Goal: Task Accomplishment & Management: Use online tool/utility

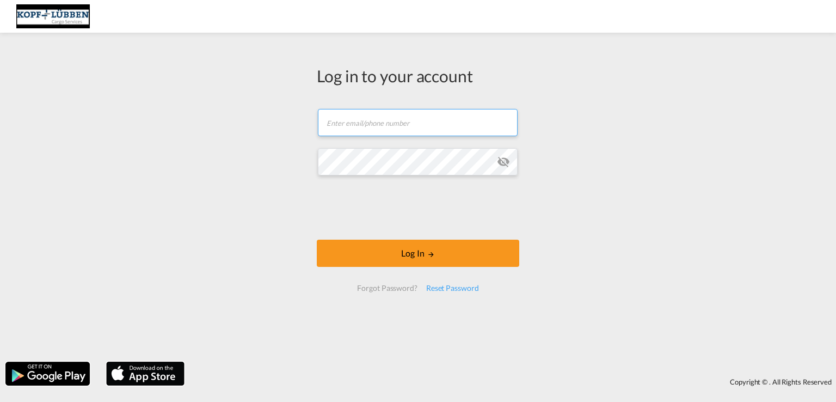
click at [346, 123] on input "text" at bounding box center [418, 122] width 200 height 27
type input "[PERSON_NAME][EMAIL_ADDRESS][PERSON_NAME][DOMAIN_NAME]"
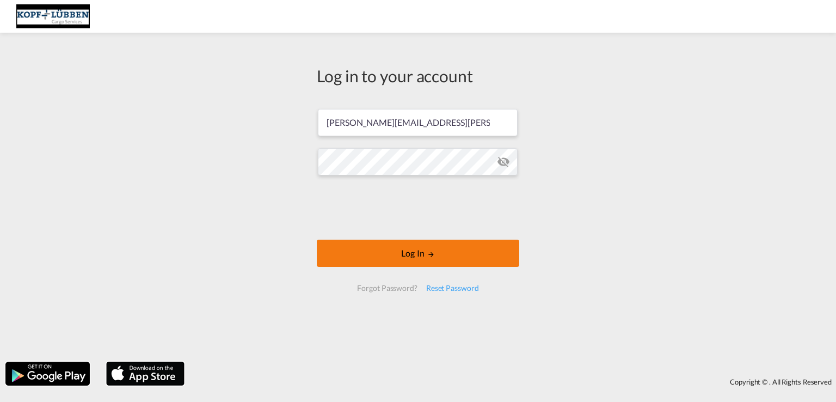
click at [391, 256] on button "Log In" at bounding box center [418, 253] width 203 height 27
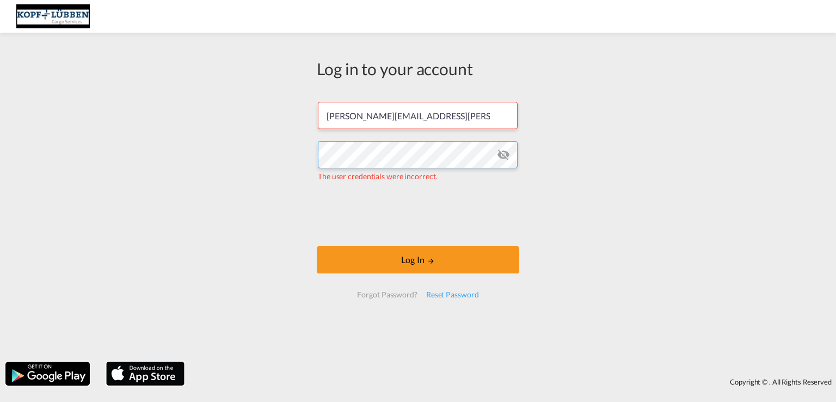
click at [273, 143] on div "Log in to your account [PERSON_NAME][EMAIL_ADDRESS][PERSON_NAME][DOMAIN_NAME] T…" at bounding box center [418, 197] width 836 height 318
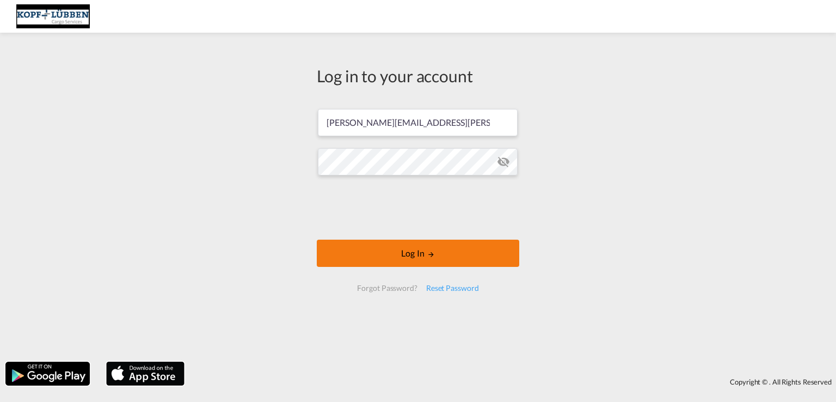
click at [412, 252] on button "Log In" at bounding box center [418, 253] width 203 height 27
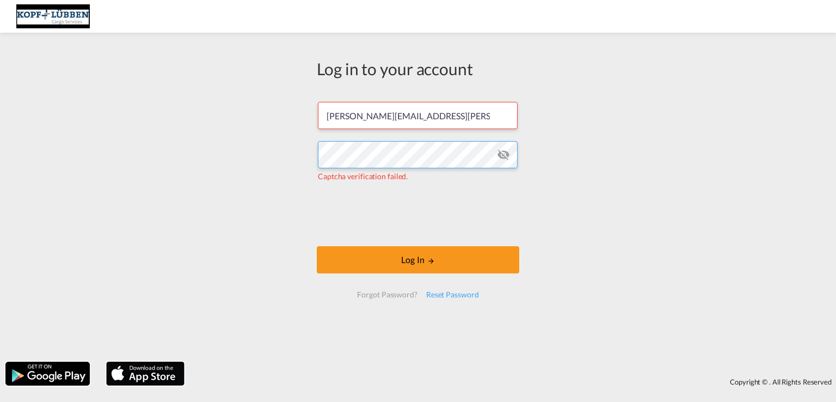
click at [294, 156] on div "Log in to your account [PERSON_NAME][EMAIL_ADDRESS][PERSON_NAME][DOMAIN_NAME] C…" at bounding box center [418, 197] width 836 height 318
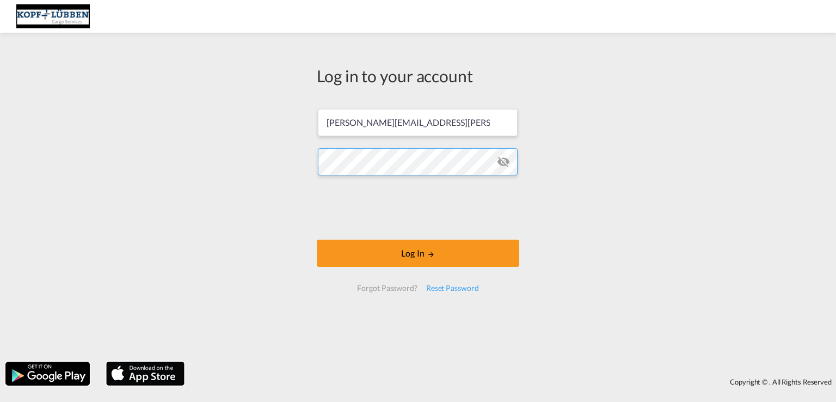
click at [317, 240] on button "Log In" at bounding box center [418, 253] width 203 height 27
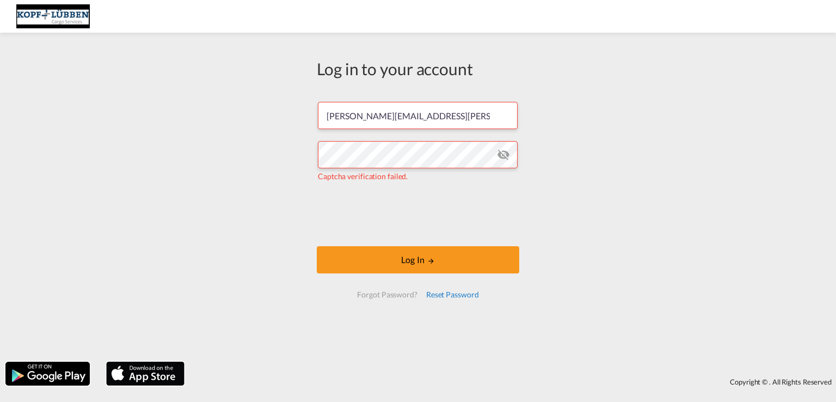
click at [438, 292] on div "Reset Password" at bounding box center [453, 295] width 62 height 20
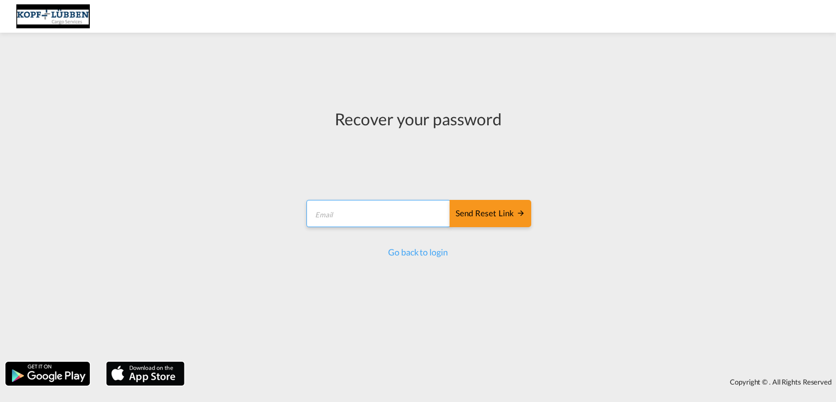
click at [323, 216] on input "email" at bounding box center [379, 213] width 144 height 27
type input "[PERSON_NAME][EMAIL_ADDRESS][PERSON_NAME][DOMAIN_NAME]"
click at [469, 218] on div "Send reset link" at bounding box center [491, 213] width 70 height 13
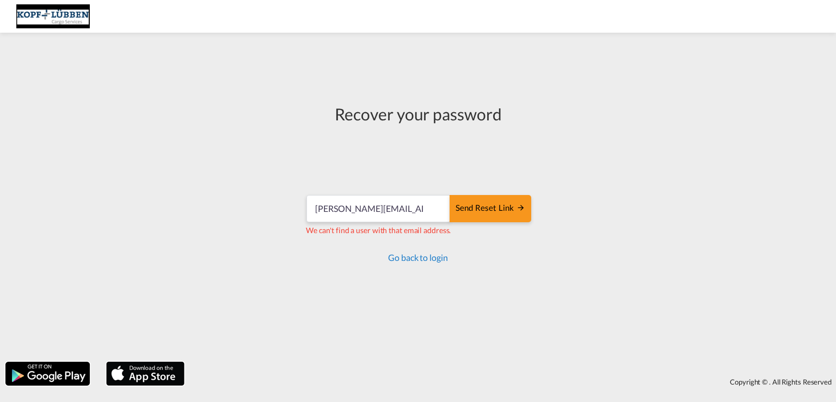
click at [416, 259] on link "Go back to login" at bounding box center [417, 257] width 59 height 10
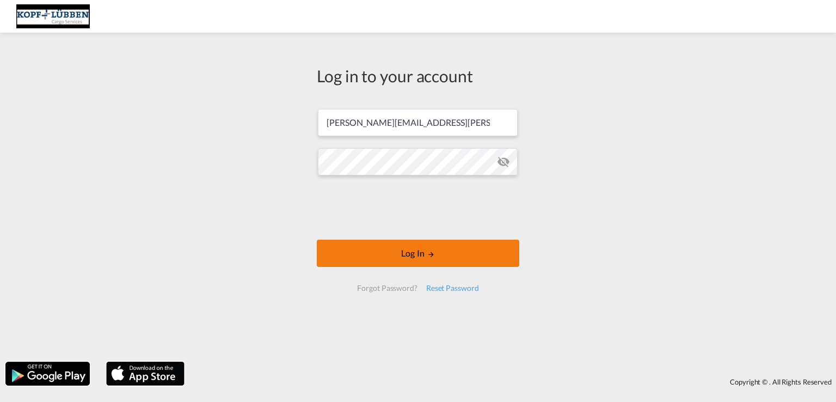
click at [395, 255] on button "Log In" at bounding box center [418, 253] width 203 height 27
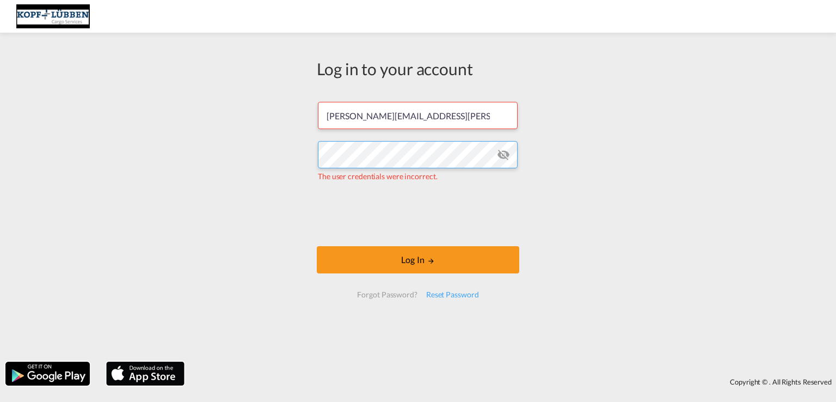
click at [248, 156] on div "Log in to your account [PERSON_NAME][EMAIL_ADDRESS][PERSON_NAME][DOMAIN_NAME] T…" at bounding box center [418, 197] width 836 height 318
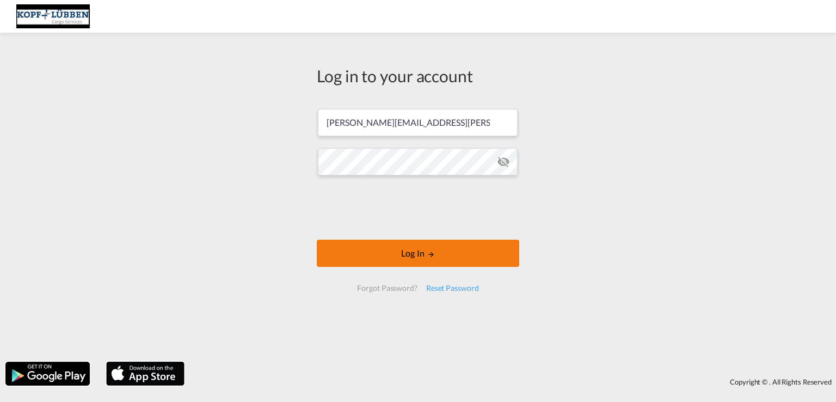
click at [390, 255] on button "Log In" at bounding box center [418, 253] width 203 height 27
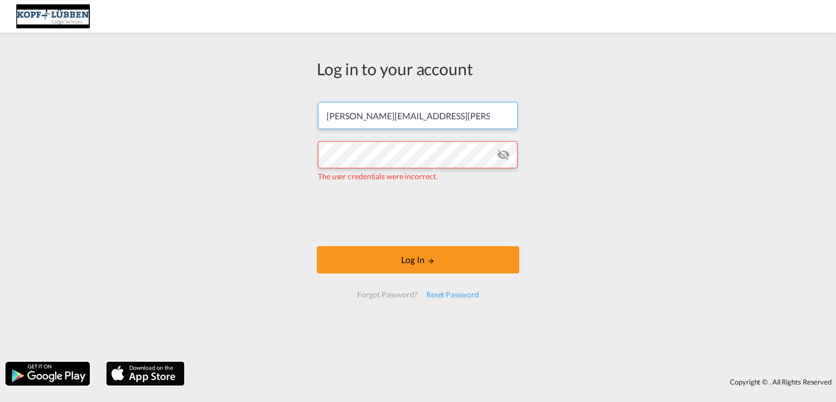
click at [428, 111] on input "[PERSON_NAME][EMAIL_ADDRESS][PERSON_NAME][DOMAIN_NAME]" at bounding box center [418, 115] width 200 height 27
drag, startPoint x: 431, startPoint y: 114, endPoint x: 296, endPoint y: 118, distance: 135.1
click at [296, 118] on div "Log in to your account [PERSON_NAME][EMAIL_ADDRESS][PERSON_NAME][DOMAIN_NAME] T…" at bounding box center [418, 197] width 836 height 318
paste input "Import-[GEOGRAPHIC_DATA]"
type input "[EMAIL_ADDRESS][PERSON_NAME][DOMAIN_NAME]"
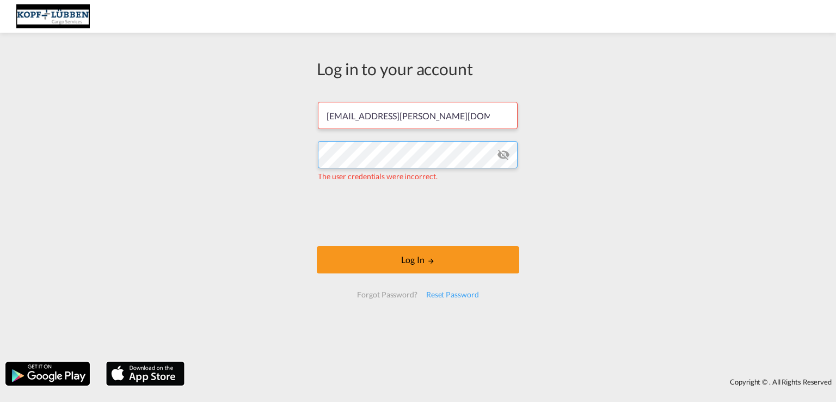
click at [297, 155] on div "Log in to your account [EMAIL_ADDRESS][PERSON_NAME][DOMAIN_NAME] The user crede…" at bounding box center [418, 197] width 836 height 318
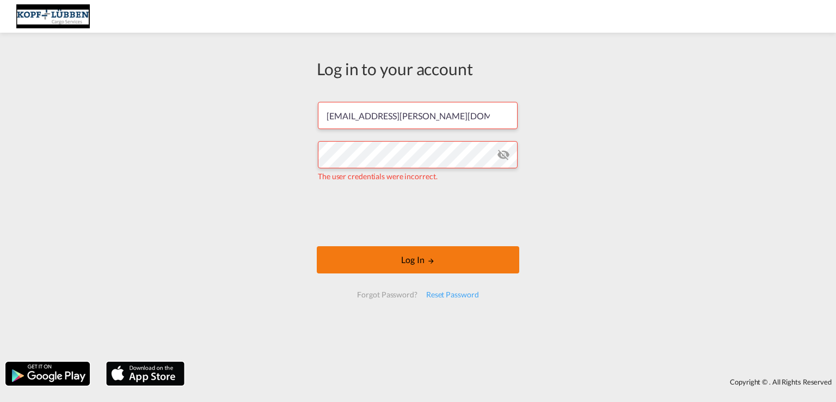
click at [388, 264] on button "Log In" at bounding box center [418, 259] width 203 height 27
click at [394, 259] on button "Log In" at bounding box center [418, 259] width 203 height 27
